Goal: Use online tool/utility

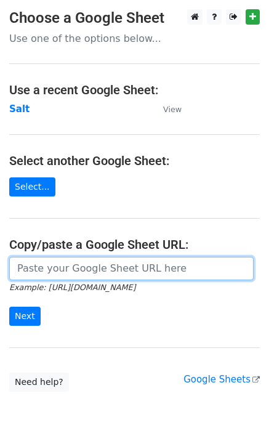
click at [60, 259] on input "url" at bounding box center [131, 268] width 244 height 23
paste input "https://docs.google.com/spreadsheets/d/1VPCjPxRBbWNLJjnCxAA0nW7_SpSsRbxUAy_tFhd…"
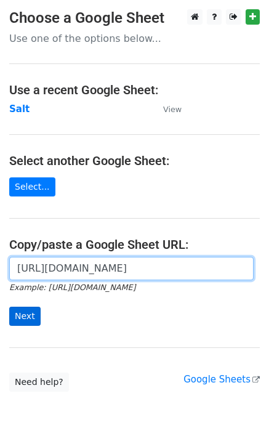
scroll to position [0, 268]
type input "https://docs.google.com/spreadsheets/d/1VPCjPxRBbWNLJjnCxAA0nW7_SpSsRbxUAy_tFhd…"
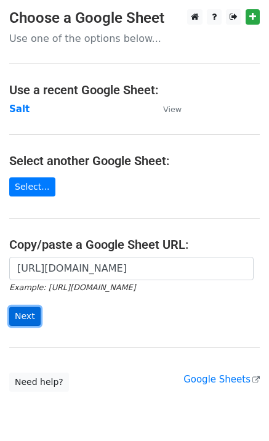
click at [26, 316] on input "Next" at bounding box center [24, 316] width 31 height 19
